Goal: Find specific page/section: Find specific page/section

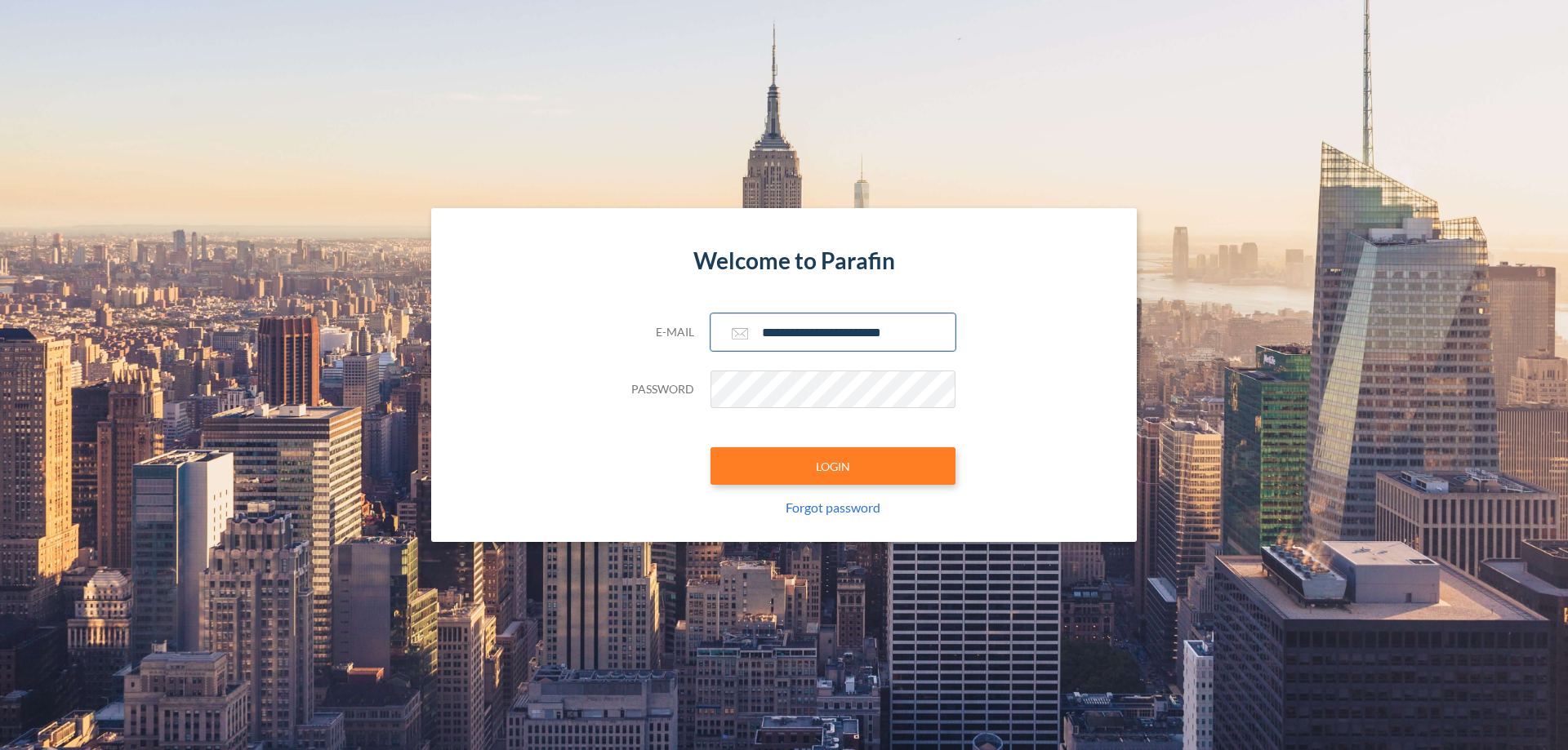
type input "**********"
click at [833, 466] on button "LOGIN" at bounding box center [833, 465] width 245 height 37
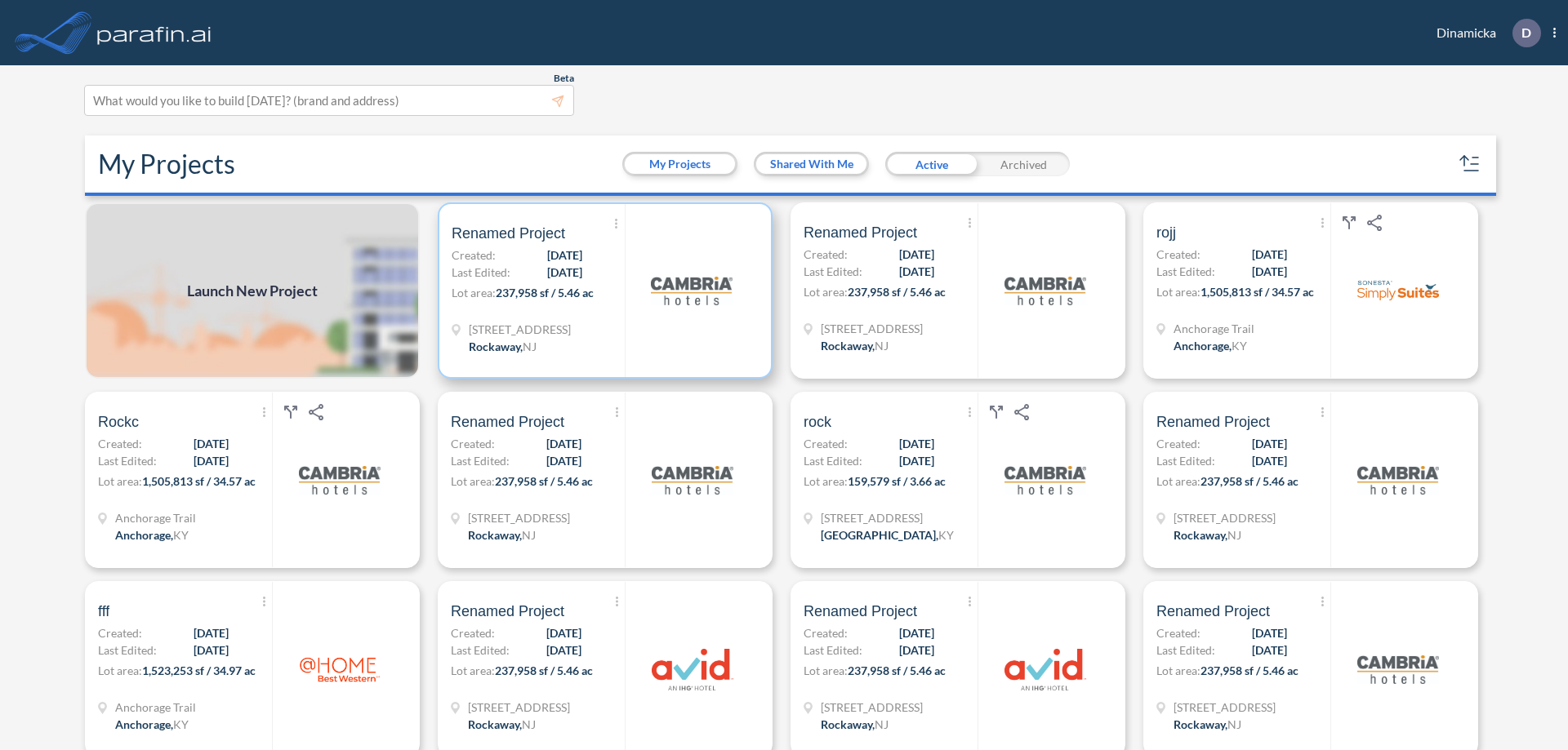
scroll to position [4, 0]
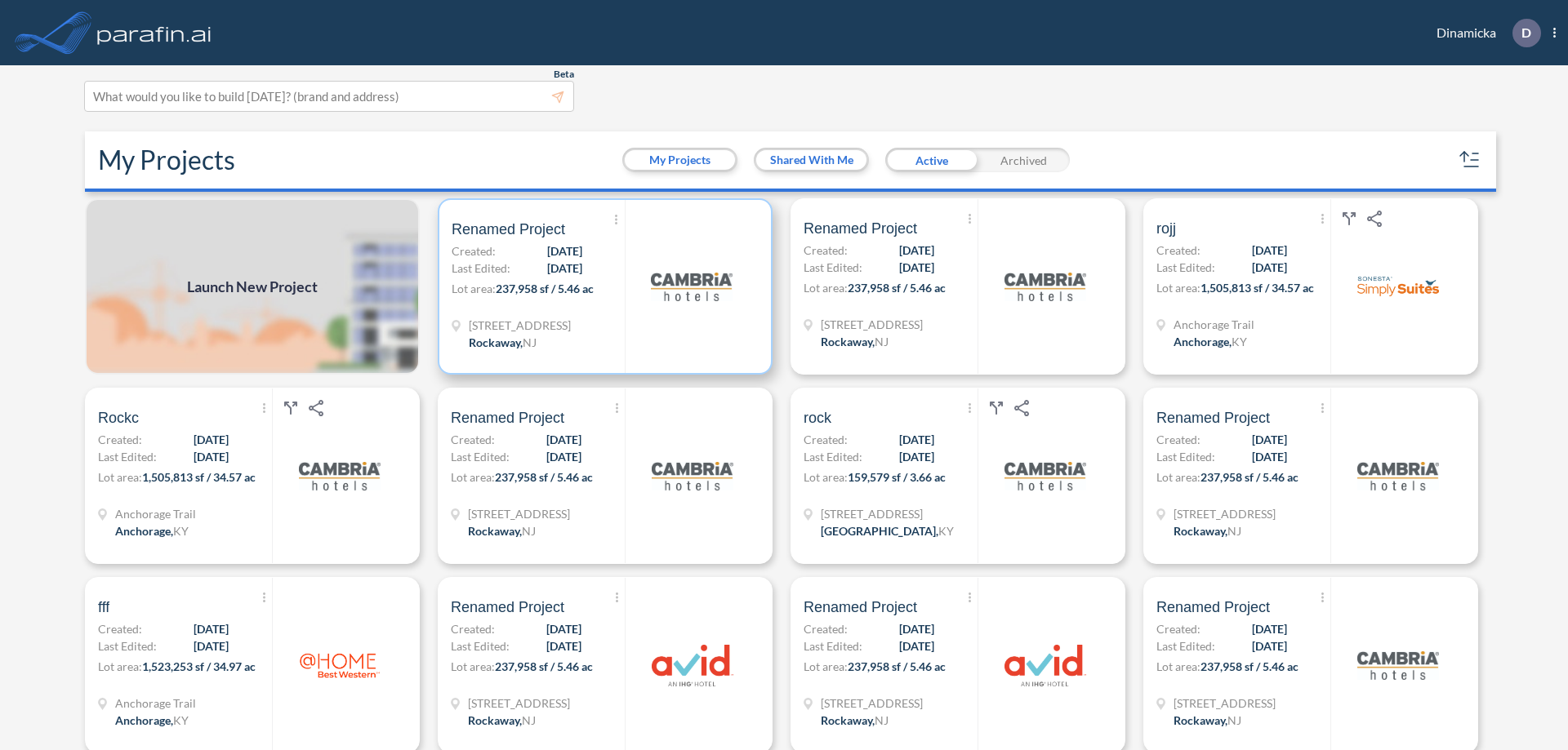
click at [602, 287] on p "Lot area: 237,958 sf / 5.46 ac" at bounding box center [538, 292] width 173 height 24
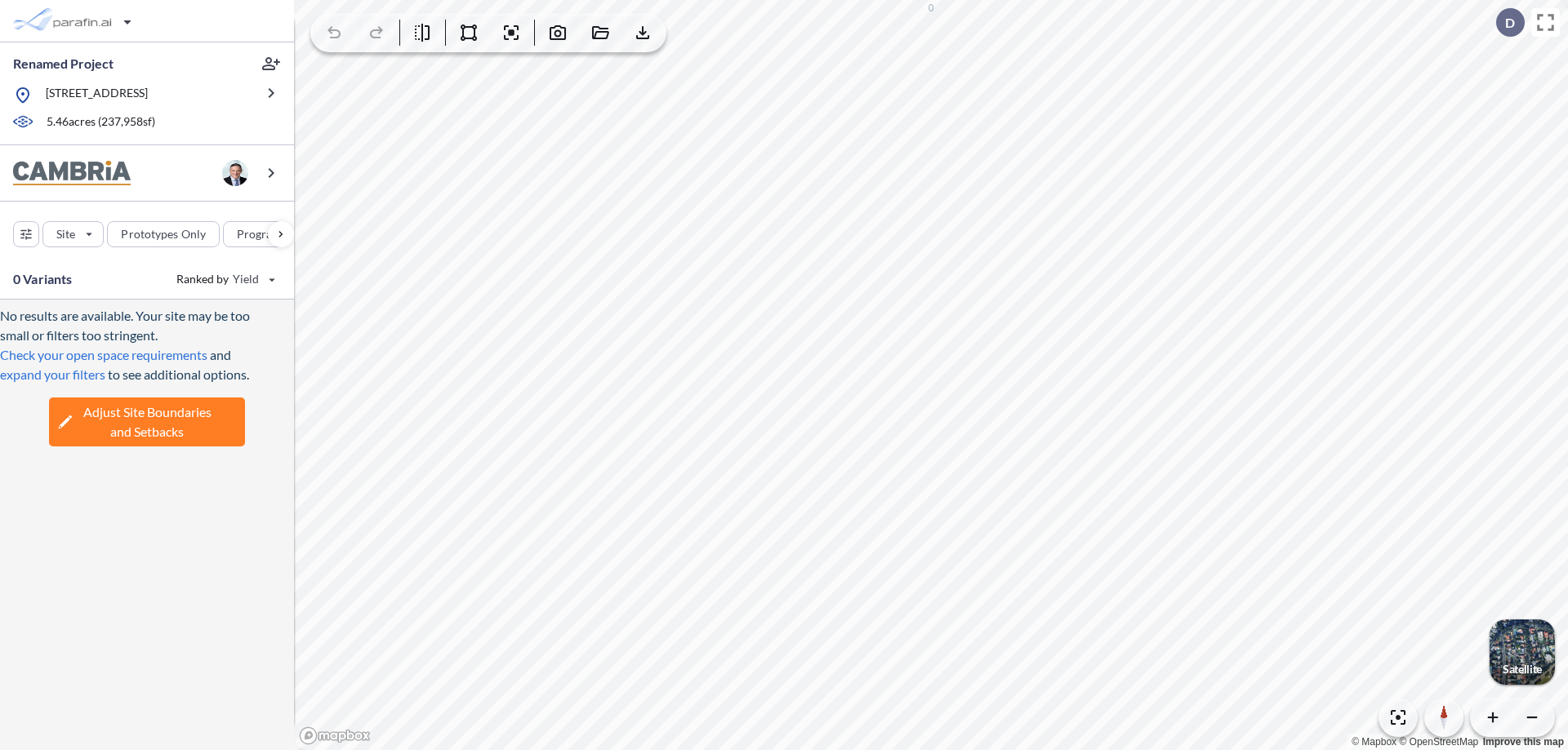
scroll to position [9, 0]
click at [145, 702] on div "No results are available. Your site may be too small or filters too stringent. …" at bounding box center [147, 525] width 294 height 451
